Goal: Check status: Check status

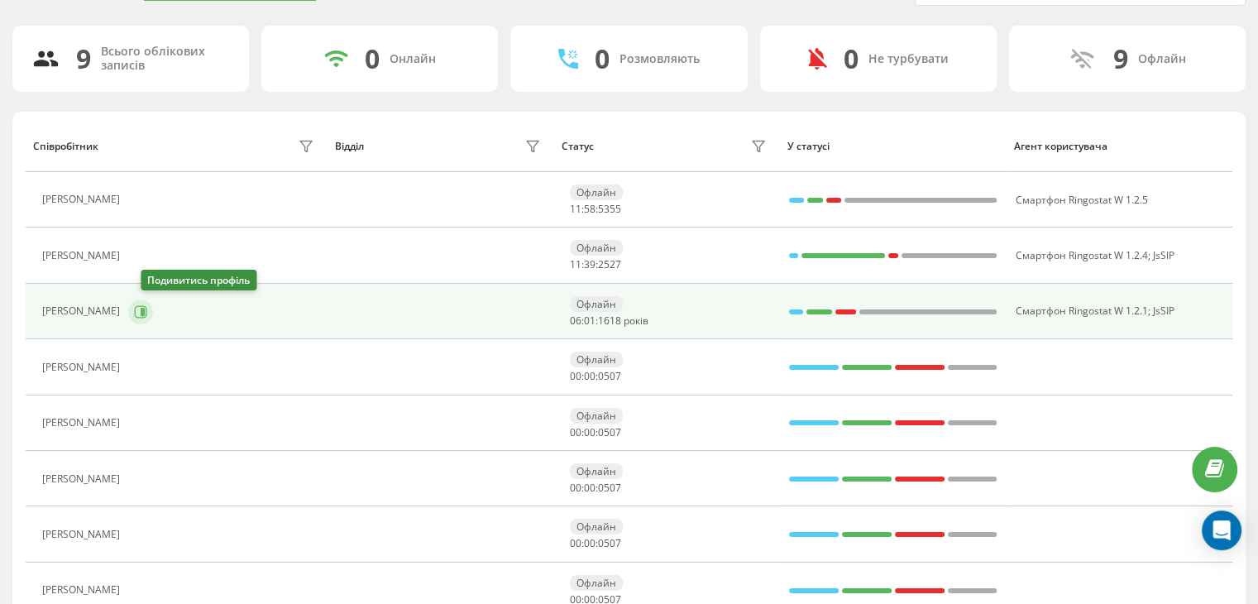
click at [144, 311] on button at bounding box center [140, 311] width 25 height 25
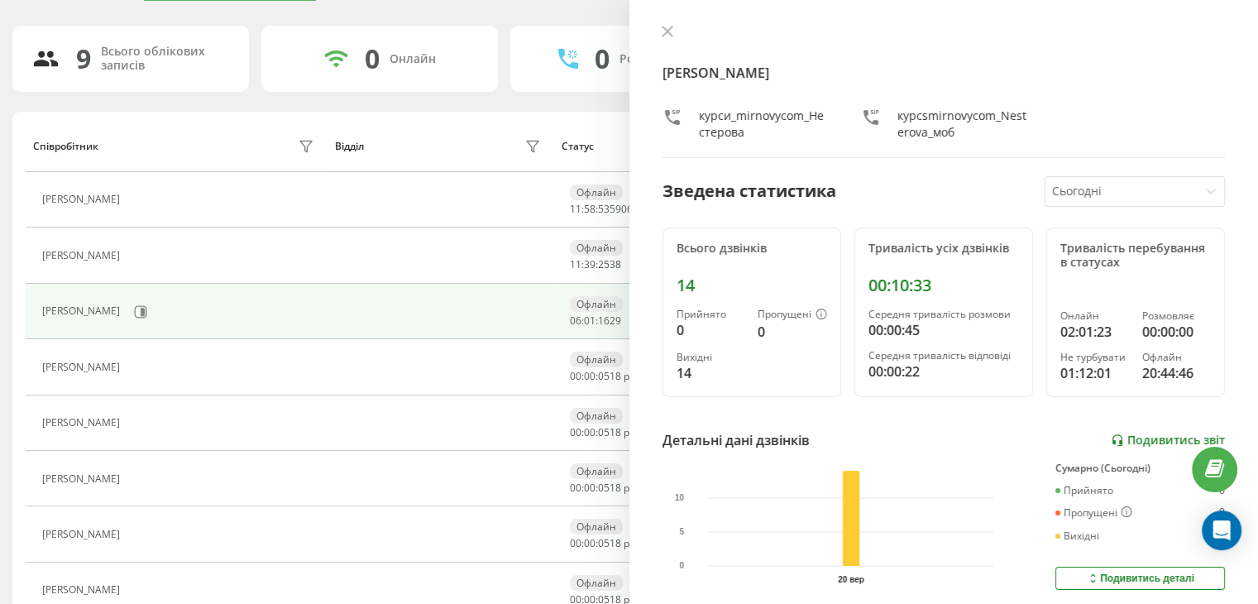
click at [1141, 436] on font "Подивитись звіт" at bounding box center [1177, 440] width 98 height 16
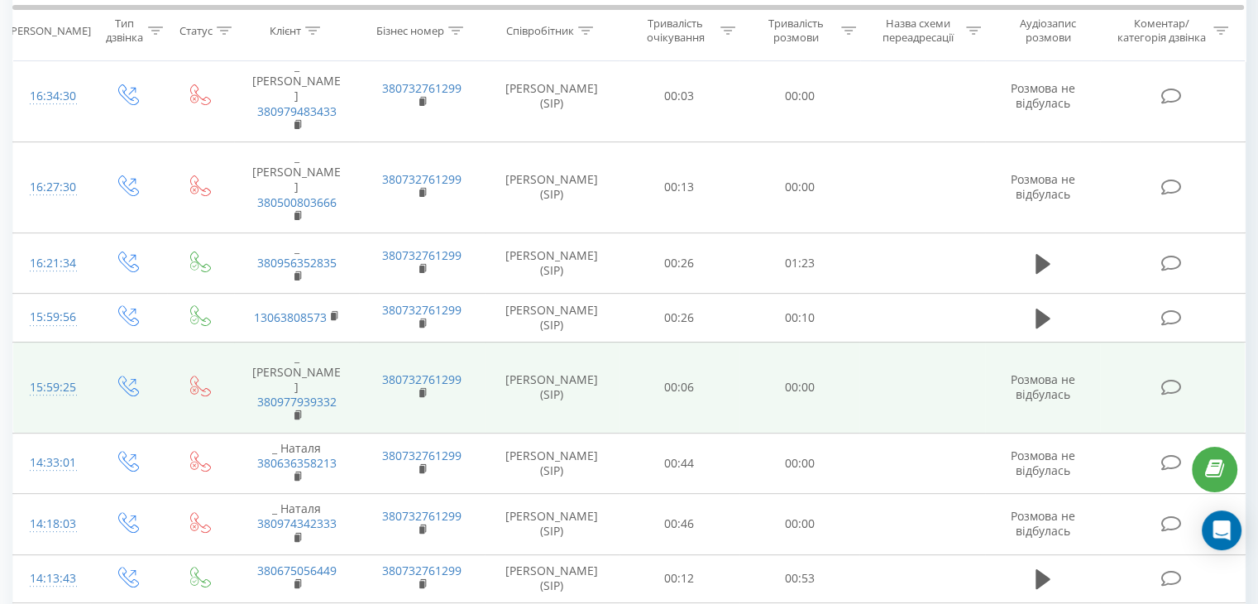
scroll to position [547, 0]
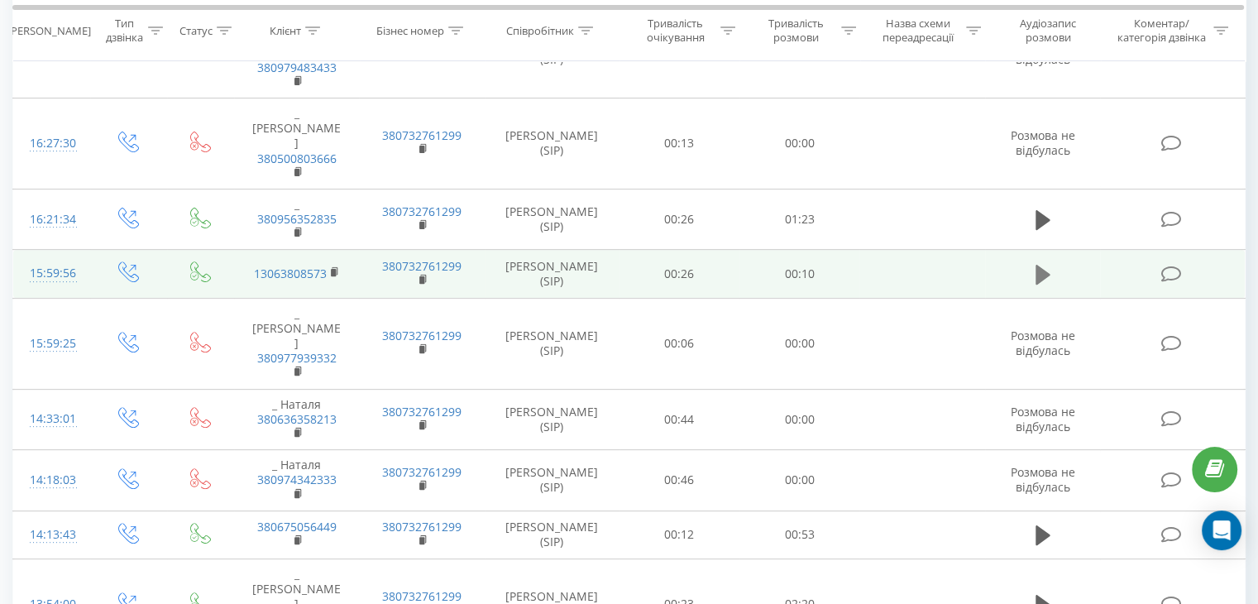
click at [1042, 265] on icon at bounding box center [1043, 275] width 15 height 20
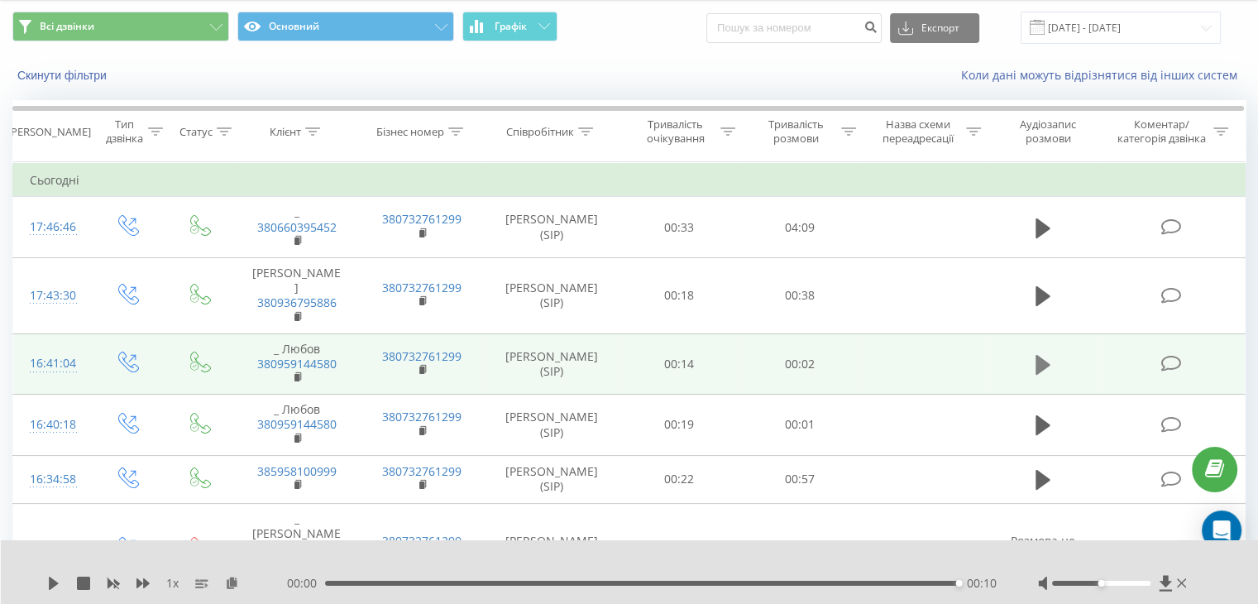
scroll to position [0, 0]
